Goal: Information Seeking & Learning: Learn about a topic

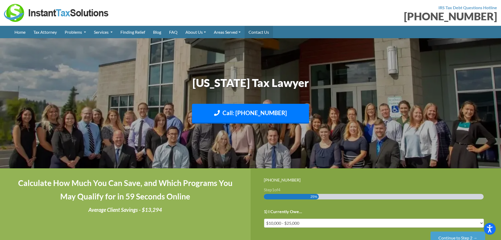
click at [266, 34] on link "Contact Us" at bounding box center [259, 32] width 28 height 12
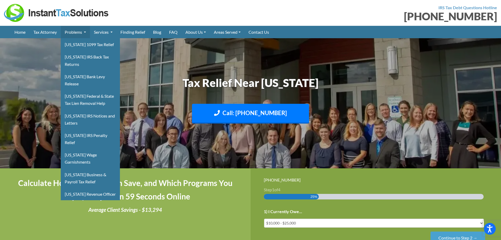
click at [74, 31] on link "Problems" at bounding box center [75, 32] width 29 height 12
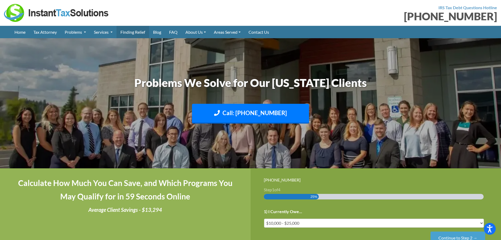
click at [133, 30] on link "Finding Relief" at bounding box center [132, 32] width 33 height 12
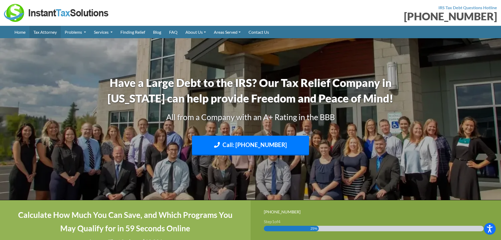
click at [47, 31] on link "Tax Attorney" at bounding box center [44, 32] width 31 height 12
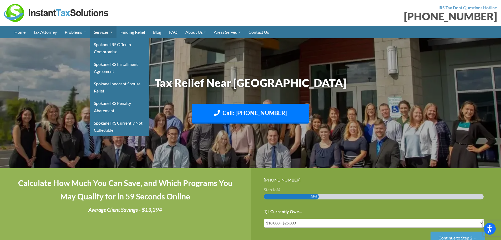
click at [116, 32] on link "Services" at bounding box center [103, 32] width 27 height 12
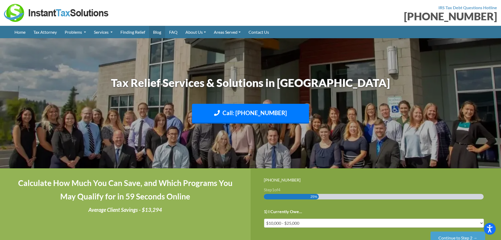
click at [159, 33] on link "Blog" at bounding box center [157, 32] width 16 height 12
click at [51, 31] on link "Tax Attorney" at bounding box center [44, 32] width 31 height 12
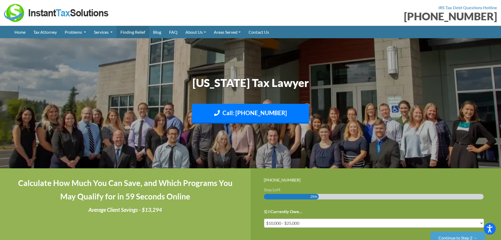
click at [138, 33] on link "Finding Relief" at bounding box center [132, 32] width 33 height 12
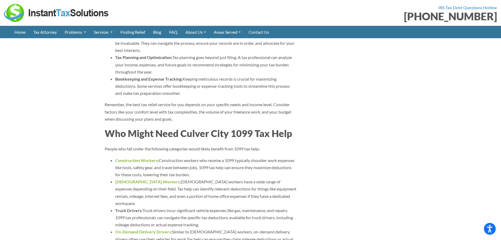
scroll to position [1394, 0]
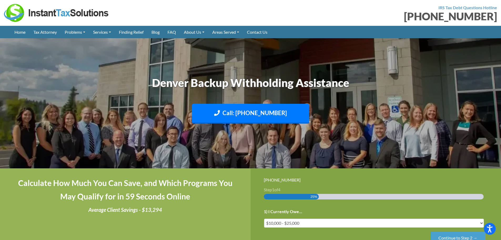
drag, startPoint x: 268, startPoint y: 152, endPoint x: 220, endPoint y: 135, distance: 50.9
drag, startPoint x: 220, startPoint y: 135, endPoint x: 219, endPoint y: 195, distance: 60.7
click at [221, 196] on h4 "Calculate How Much You Can Save, and Which Programs You May Qualify for in 59 S…" at bounding box center [125, 189] width 224 height 27
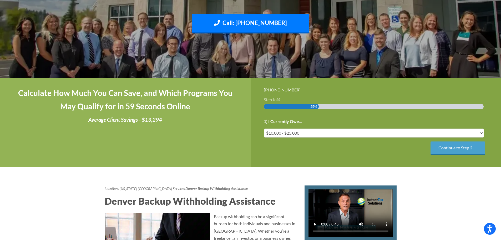
scroll to position [158, 0]
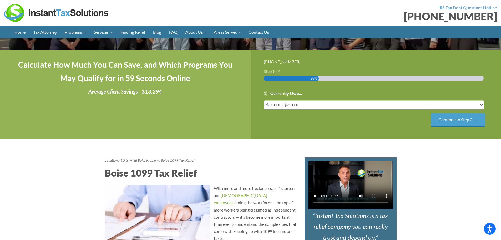
scroll to position [131, 0]
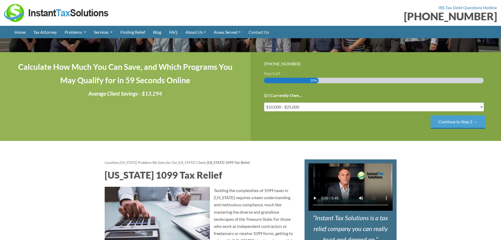
scroll to position [79, 0]
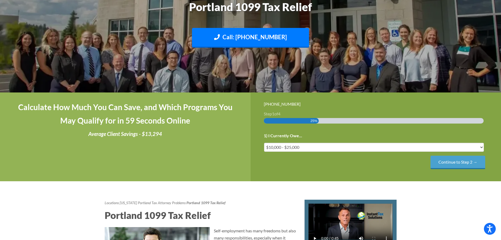
scroll to position [131, 0]
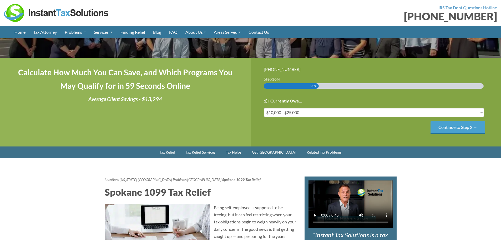
scroll to position [131, 0]
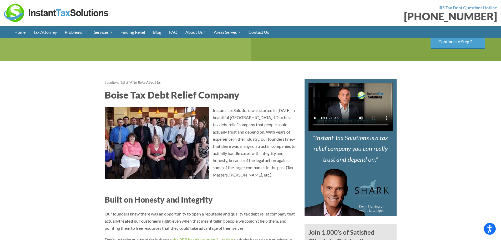
click at [192, 125] on img at bounding box center [157, 143] width 104 height 72
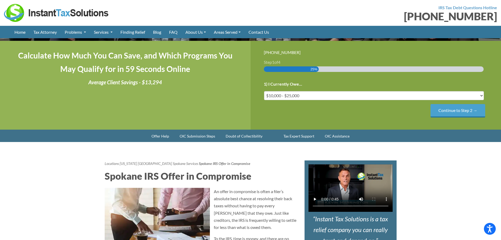
scroll to position [184, 0]
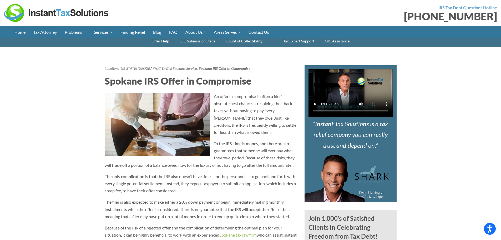
drag, startPoint x: 231, startPoint y: 140, endPoint x: 221, endPoint y: 185, distance: 46.2
click at [221, 185] on span "The only complication is that the IRS also doesn’t have time — or the personnel…" at bounding box center [200, 183] width 191 height 19
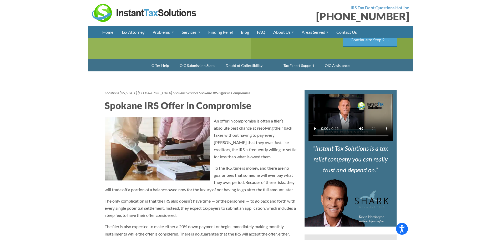
scroll to position [158, 0]
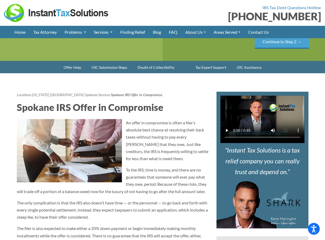
click at [167, 127] on span "An offer in compromise is often a filer’s absolute best chance at resolving the…" at bounding box center [167, 140] width 83 height 41
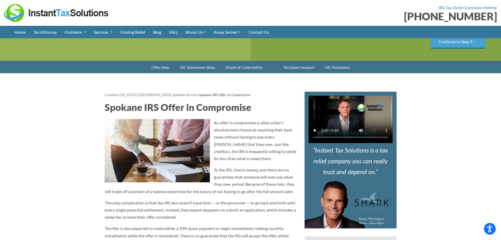
click at [216, 119] on p "An offer in compromise is often a filer’s absolute best chance at resolving the…" at bounding box center [201, 140] width 192 height 43
click at [265, 110] on h2 "Spokane IRS Offer in Compromise" at bounding box center [201, 106] width 192 height 13
click at [158, 70] on link "Offer Help" at bounding box center [160, 68] width 28 height 12
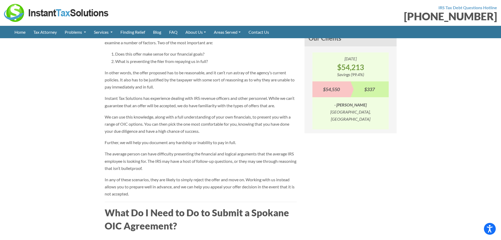
scroll to position [158, 0]
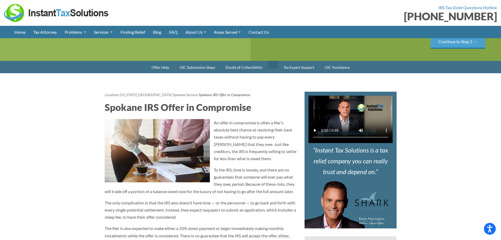
click at [271, 67] on link at bounding box center [273, 65] width 11 height 8
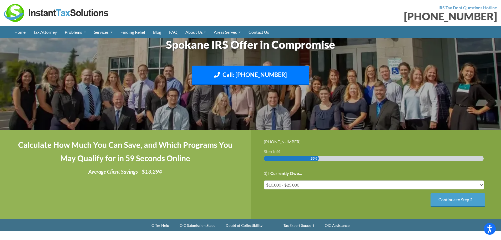
scroll to position [158, 0]
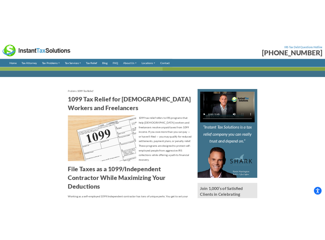
scroll to position [342, 0]
